Goal: Transaction & Acquisition: Obtain resource

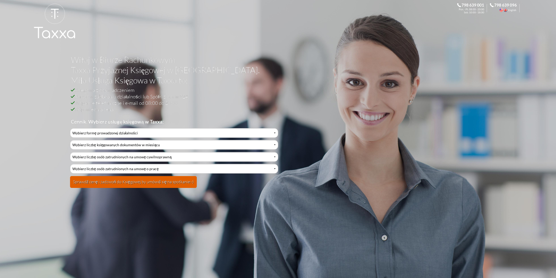
click at [35, 94] on div "Witaj w Biurze Rachunkowym Taxxa Przyjaznej Księgowej w [GEOGRAPHIC_DATA]. Miła…" at bounding box center [278, 139] width 556 height 278
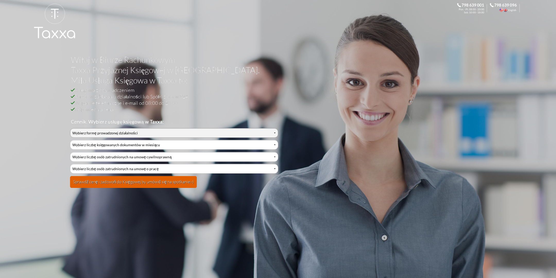
select select "0"
click option "Działalność jednoosobowa" at bounding box center [0, 0] width 0 height 0
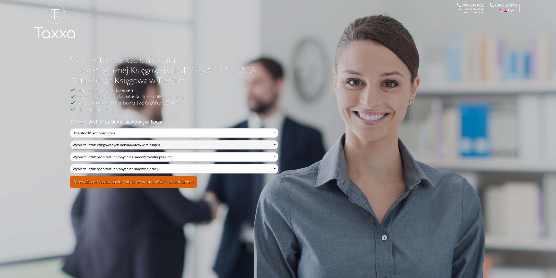
select select "0"
click option "0-1" at bounding box center [0, 0] width 0 height 0
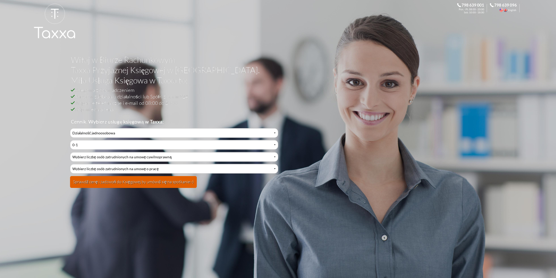
click at [121, 182] on button "Sprawdź cenę i zadzwoń do Księgowej by umówić się na spotkanie:-)" at bounding box center [133, 182] width 127 height 12
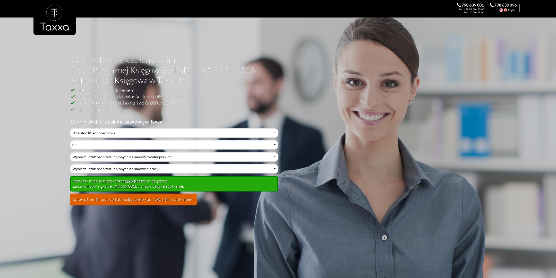
scroll to position [163, 0]
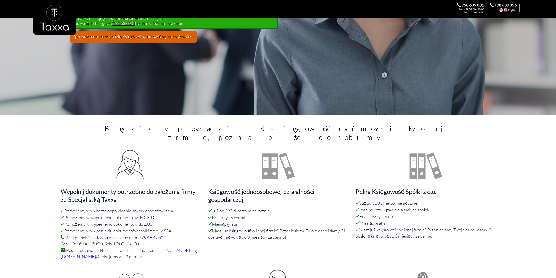
click at [82, 153] on div at bounding box center [131, 166] width 140 height 42
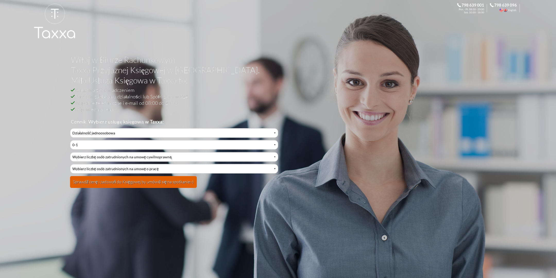
select select "0"
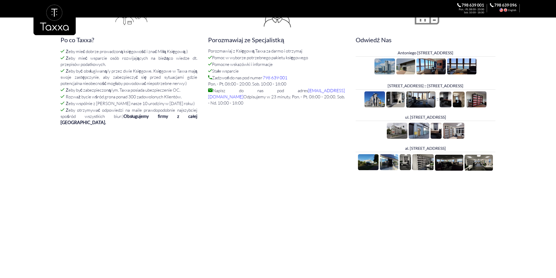
scroll to position [326, 0]
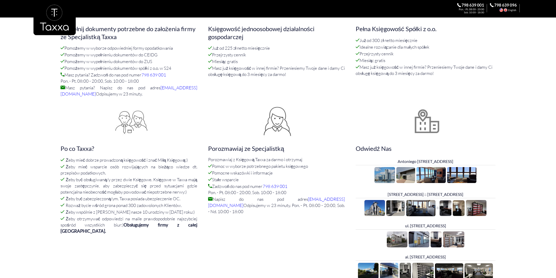
click at [44, 166] on div "Wypełnij dokumenty potrzebne do założenia firmy ze Specjalistką Taxxa Pomożemy …" at bounding box center [278, 133] width 495 height 303
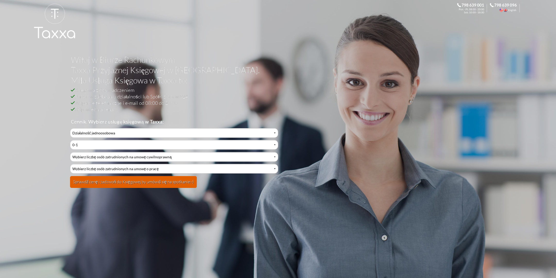
select select "0"
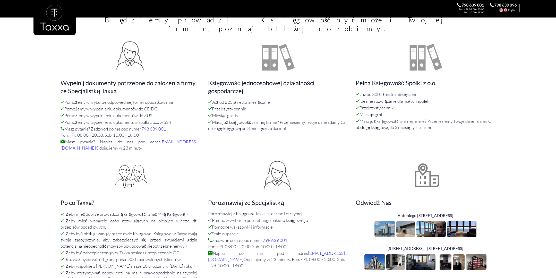
scroll to position [353, 0]
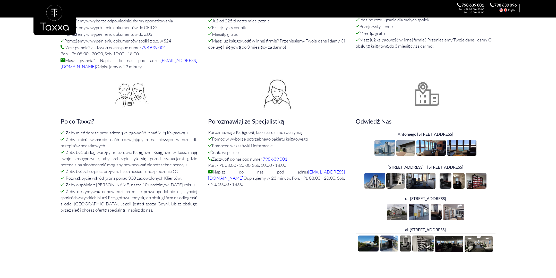
click at [174, 116] on div "Po co Taxxa? Żeby mieć dobrze prowadzoną księgowość i znać Miłą Księgową:) Żeby…" at bounding box center [131, 147] width 148 height 144
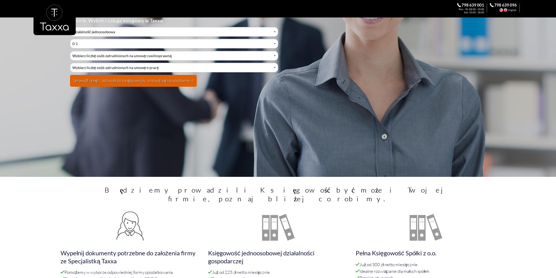
scroll to position [0, 0]
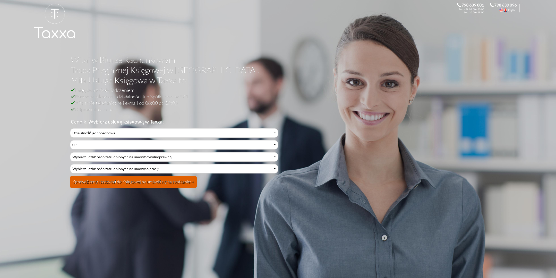
click at [165, 186] on button "Sprawdź cenę i zadzwoń do Księgowej by umówić się na spotkanie:-)" at bounding box center [133, 182] width 127 height 12
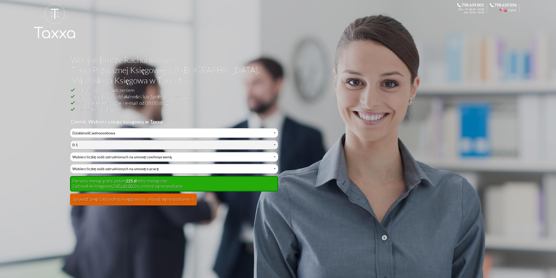
click option "2-3" at bounding box center [0, 0] width 0 height 0
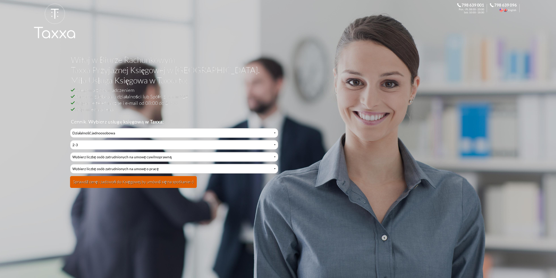
click at [114, 183] on button "Sprawdź cenę i zadzwoń do Księgowej by umówić się na spotkanie:-)" at bounding box center [133, 182] width 127 height 12
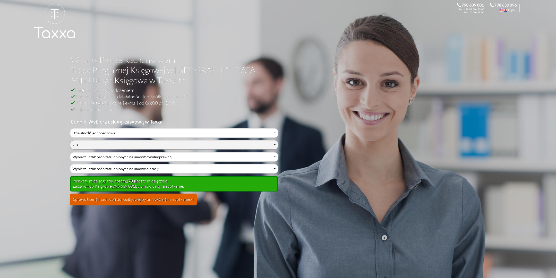
click at [70, 140] on select "Wybierz liczbę księgowanych dokumentów w miesiącu 0-1 2-3 4-5 6-10 11-20 21-30 …" at bounding box center [174, 145] width 208 height 10
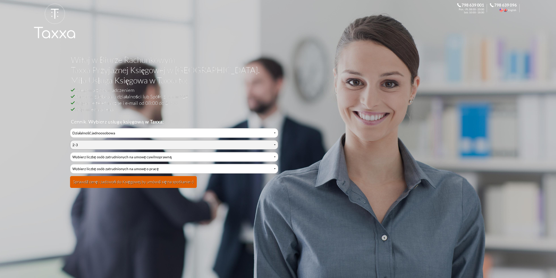
select select "2"
click option "4-5" at bounding box center [0, 0] width 0 height 0
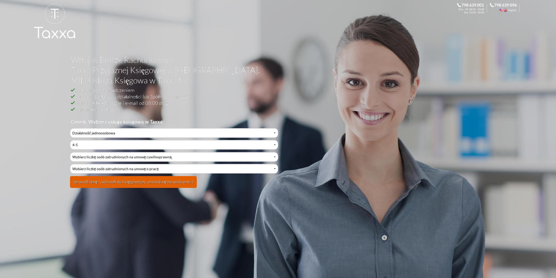
click at [101, 179] on button "Sprawdź cenę i zadzwoń do Księgowej by umówić się na spotkanie:-)" at bounding box center [133, 182] width 127 height 12
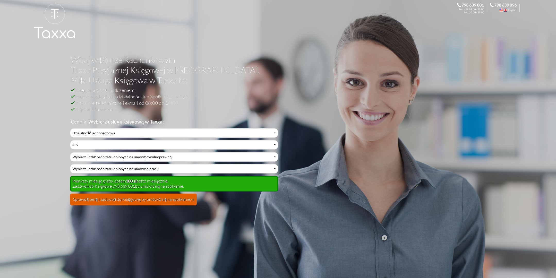
click at [30, 147] on div "Witaj w Biurze Rachunkowym Taxxa Przyjaznej Księgowej w [GEOGRAPHIC_DATA]. Miła…" at bounding box center [278, 139] width 556 height 278
